Goal: Find specific page/section: Find specific page/section

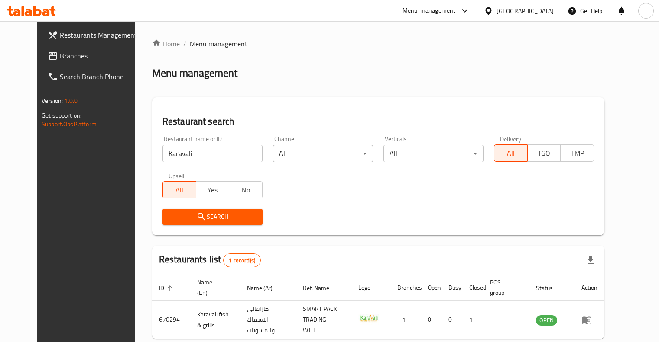
scroll to position [26, 0]
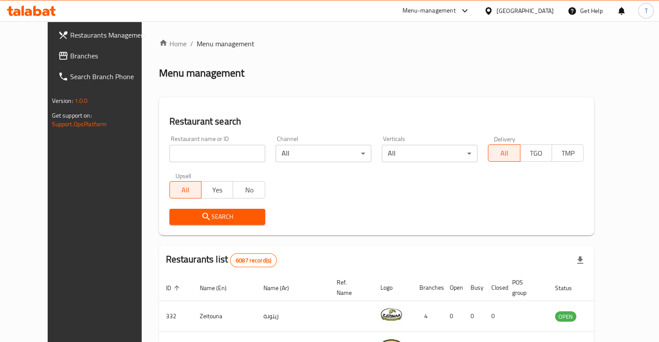
click at [188, 151] on input "search" at bounding box center [217, 153] width 96 height 17
type input "s"
type input "buffalo"
click button "Search" at bounding box center [217, 217] width 96 height 16
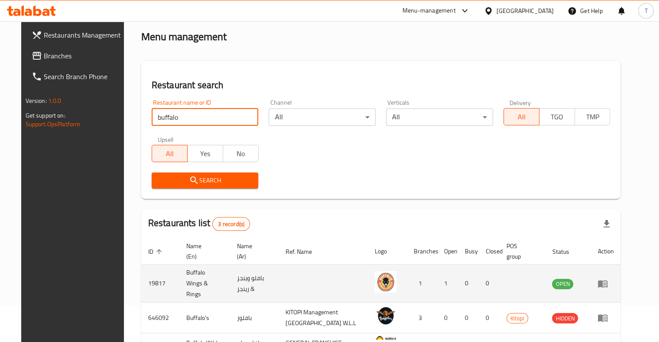
scroll to position [87, 0]
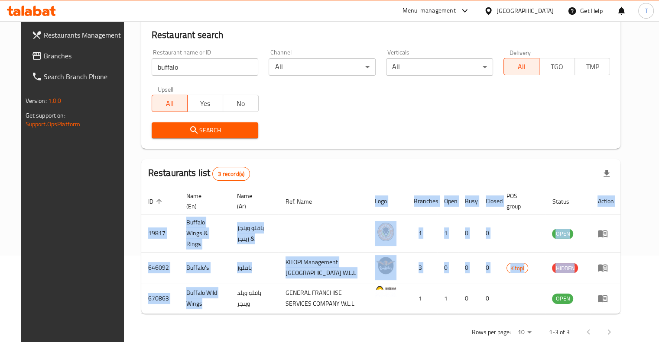
drag, startPoint x: 187, startPoint y: 299, endPoint x: 122, endPoint y: 286, distance: 67.1
click at [124, 289] on div "Home / Menu management Menu management Restaurant search Restaurant name or ID …" at bounding box center [381, 148] width 514 height 426
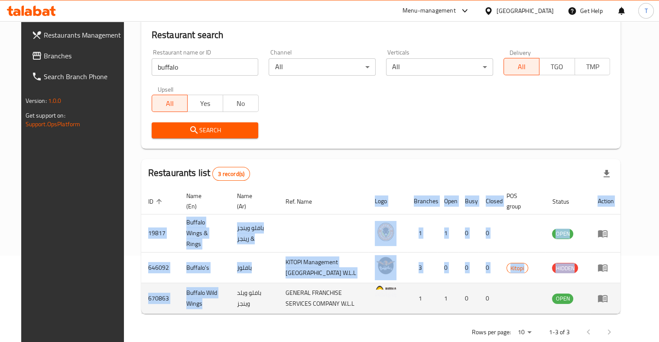
click at [184, 284] on td "Buffalo Wild Wings" at bounding box center [204, 299] width 51 height 31
click at [184, 285] on td "Buffalo Wild Wings" at bounding box center [204, 299] width 51 height 31
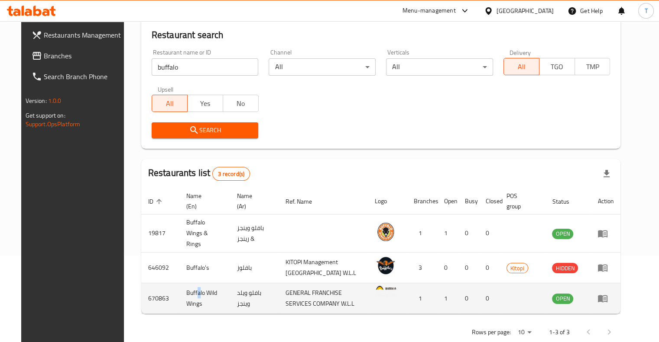
click at [185, 287] on td "Buffalo Wild Wings" at bounding box center [204, 299] width 51 height 31
click at [180, 286] on td "Buffalo Wild Wings" at bounding box center [204, 299] width 51 height 31
drag, startPoint x: 171, startPoint y: 283, endPoint x: 183, endPoint y: 292, distance: 15.1
click at [187, 300] on td "Buffalo Wild Wings" at bounding box center [204, 299] width 51 height 31
copy td "Buffalo Wild Wings"
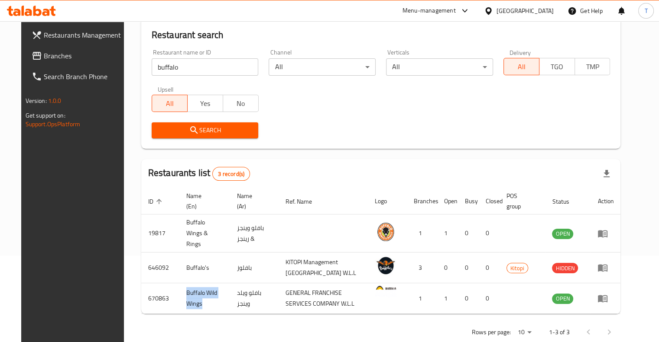
click at [50, 55] on span "Branches" at bounding box center [84, 56] width 81 height 10
